Goal: Task Accomplishment & Management: Use online tool/utility

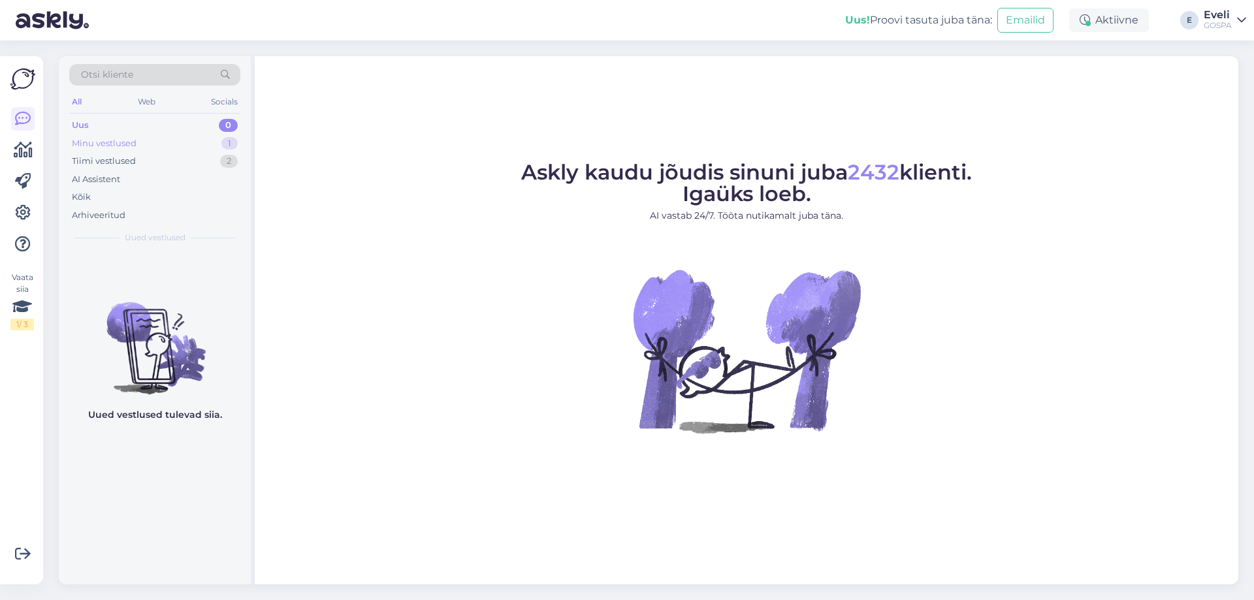
click at [155, 140] on div "Minu vestlused 1" at bounding box center [154, 144] width 171 height 18
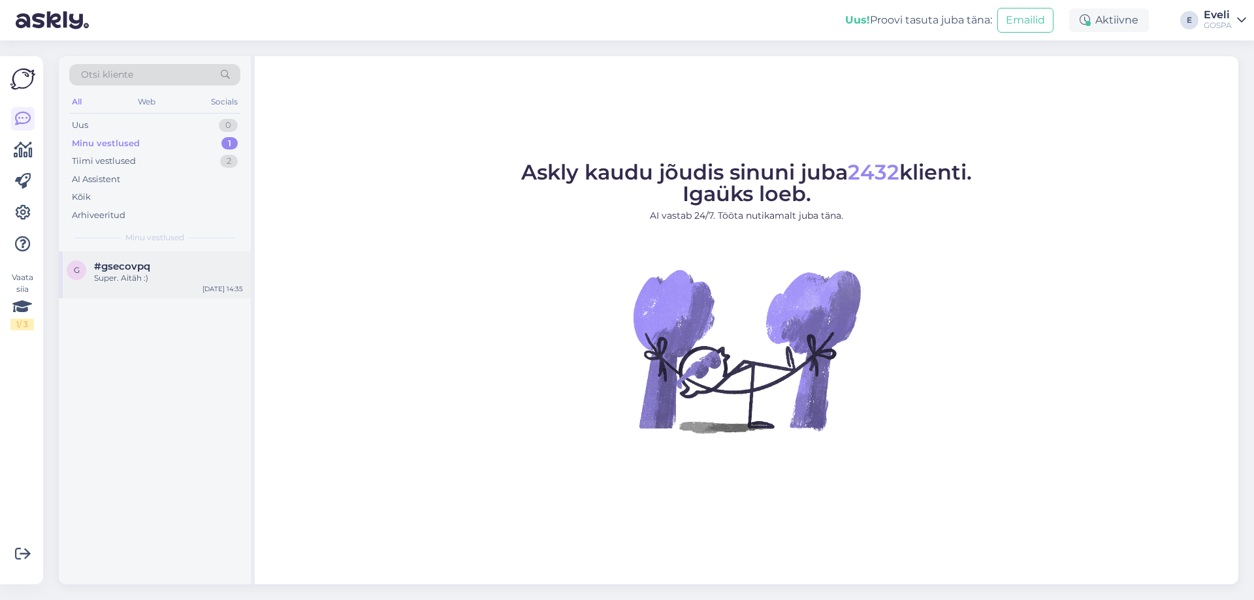
click at [167, 269] on div "#gsecovpq" at bounding box center [168, 267] width 149 height 12
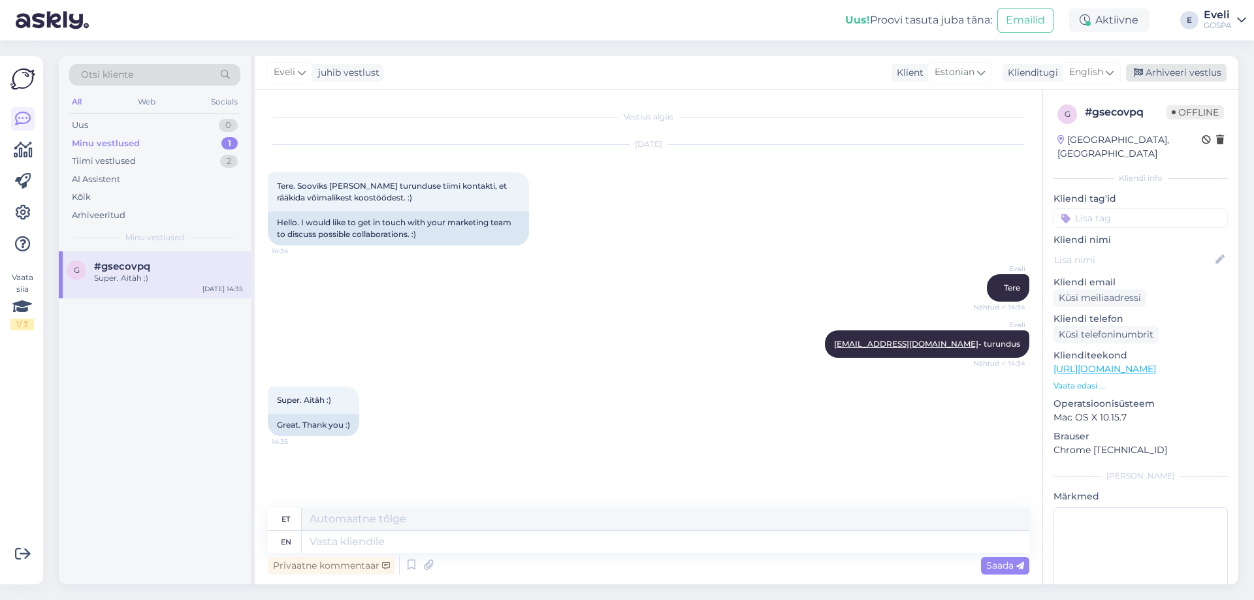
click at [1181, 73] on div "Arhiveeri vestlus" at bounding box center [1176, 73] width 101 height 18
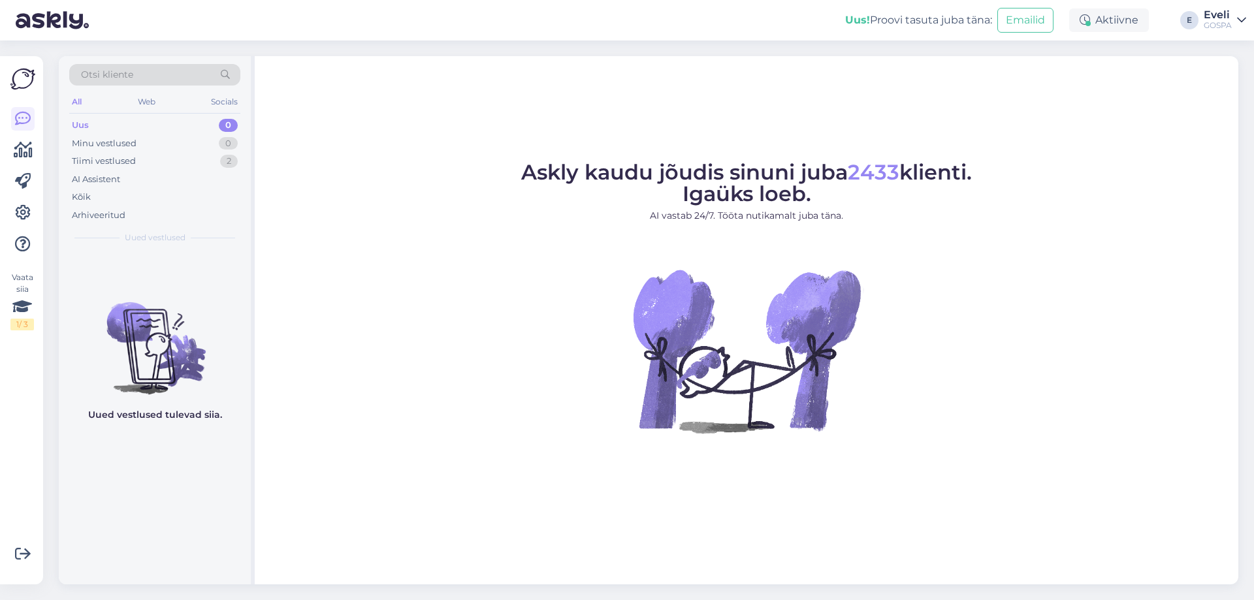
click at [139, 162] on div "Tiimi vestlused 2" at bounding box center [154, 161] width 171 height 18
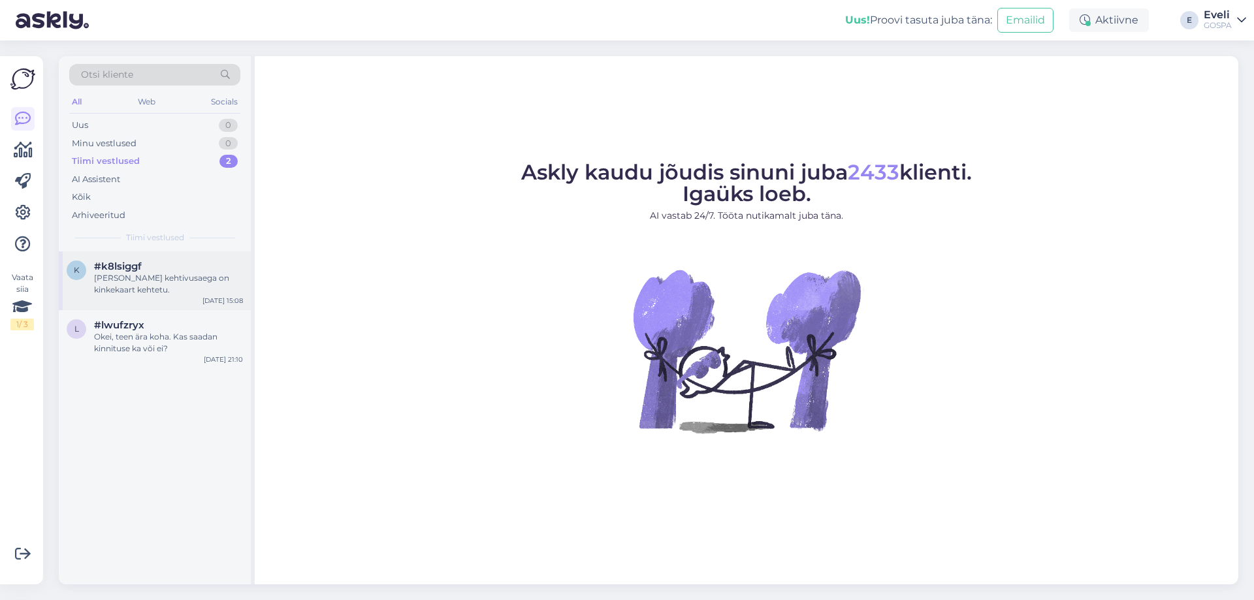
click at [153, 275] on div "Peale kehtivusaega on kinkekaart kehtetu." at bounding box center [168, 284] width 149 height 24
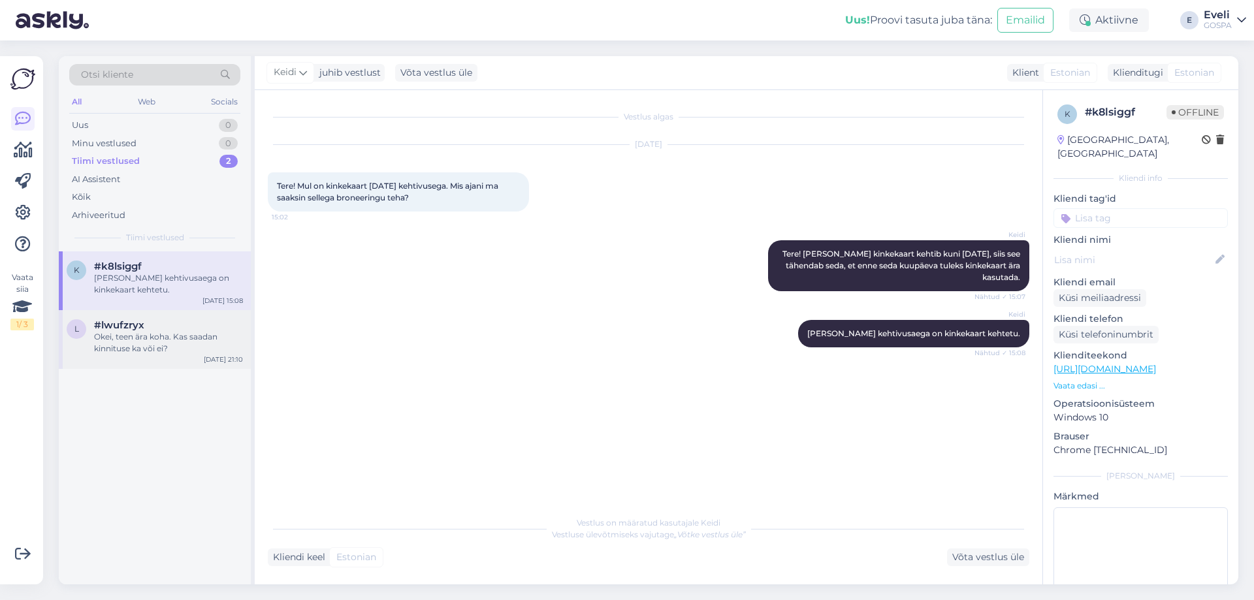
click at [152, 351] on div "Okei, teen ära koha. Kas saadan kinnituse ka või ei?" at bounding box center [168, 343] width 149 height 24
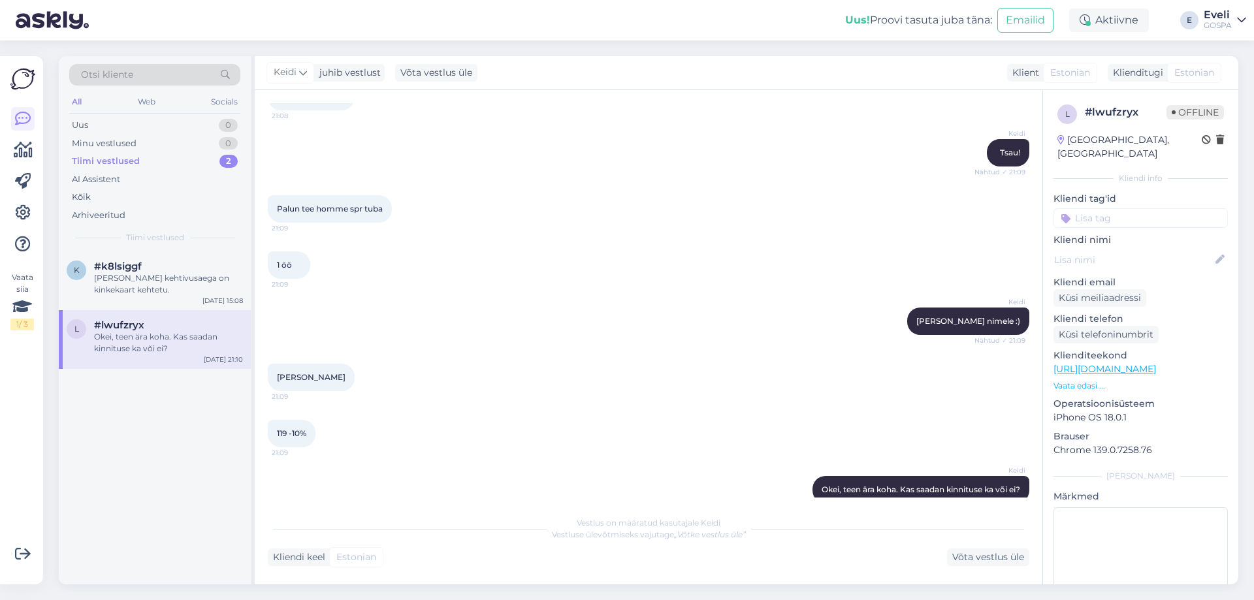
scroll to position [655, 0]
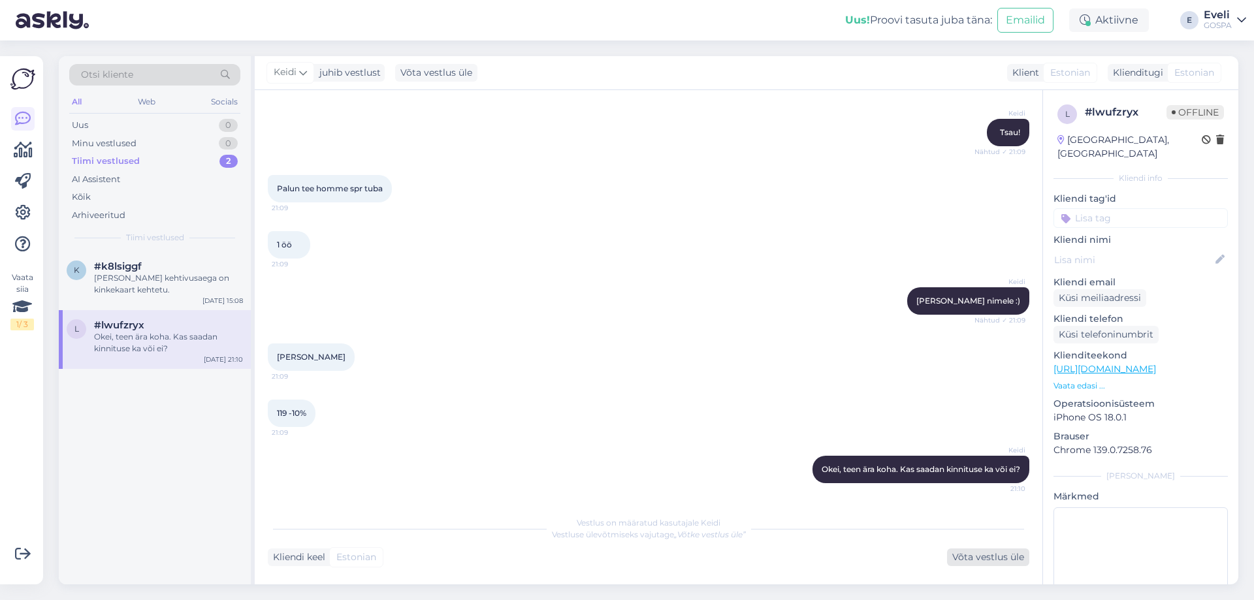
click at [1026, 563] on div "Võta vestlus üle" at bounding box center [988, 558] width 82 height 18
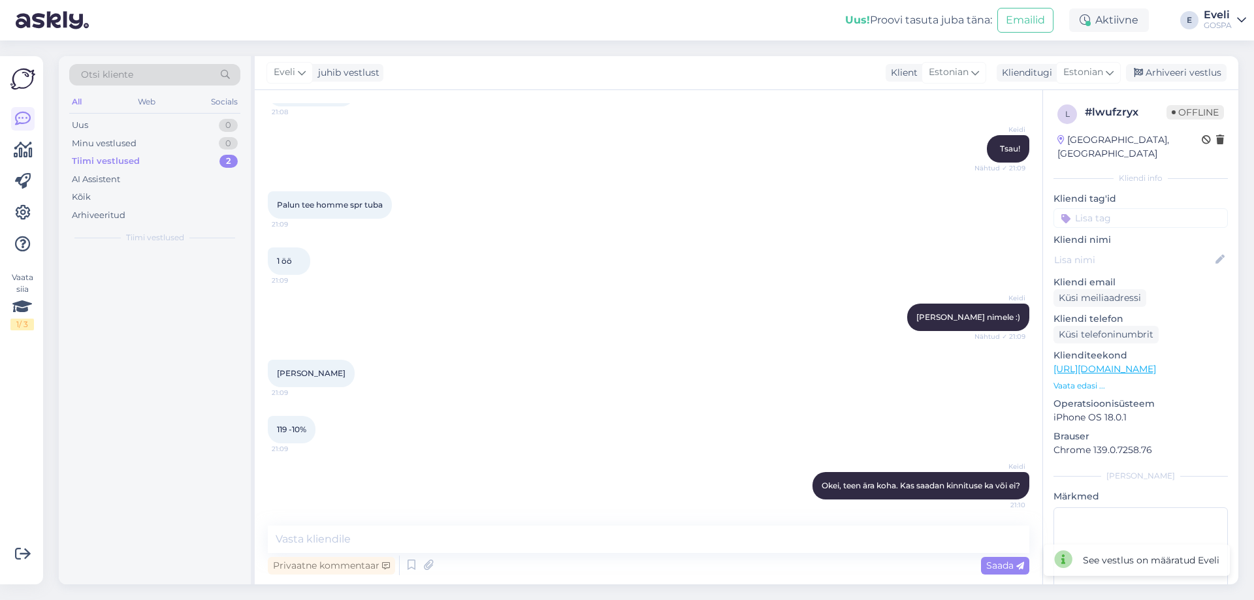
scroll to position [638, 0]
click at [902, 548] on textarea at bounding box center [649, 539] width 762 height 27
click at [1194, 74] on div "Arhiveeri vestlus" at bounding box center [1176, 73] width 101 height 18
